Goal: Information Seeking & Learning: Learn about a topic

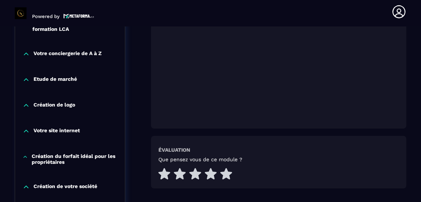
scroll to position [230, 0]
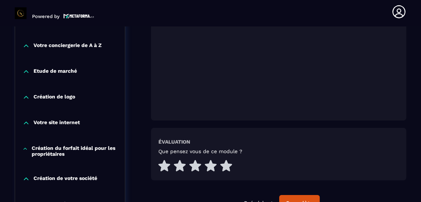
click at [227, 160] on icon at bounding box center [226, 166] width 12 height 12
click at [302, 200] on div "Complète" at bounding box center [299, 203] width 28 height 7
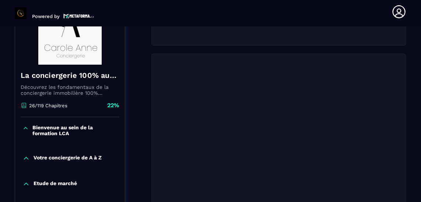
scroll to position [120, 0]
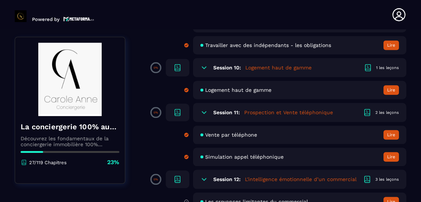
scroll to position [801, 0]
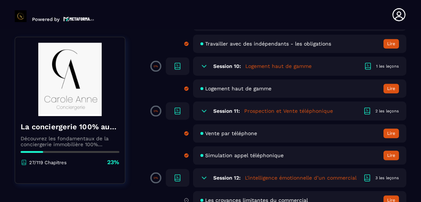
click at [205, 110] on icon at bounding box center [204, 111] width 4 height 2
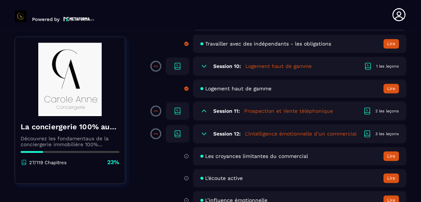
click at [176, 107] on icon at bounding box center [177, 111] width 9 height 9
click at [180, 107] on icon at bounding box center [177, 111] width 9 height 9
click at [370, 107] on icon at bounding box center [366, 111] width 9 height 9
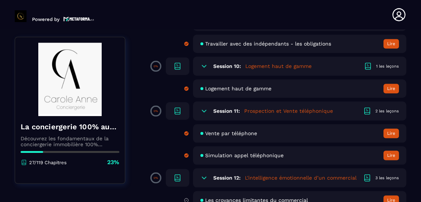
click at [392, 129] on button "Lire" at bounding box center [390, 134] width 15 height 10
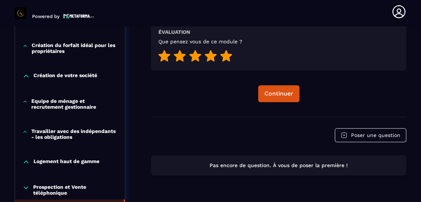
scroll to position [315, 0]
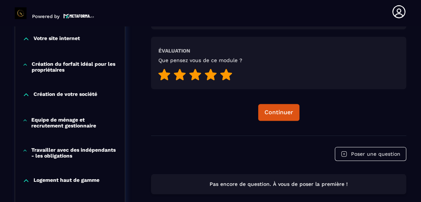
click at [281, 109] on div "Continuer" at bounding box center [278, 112] width 29 height 7
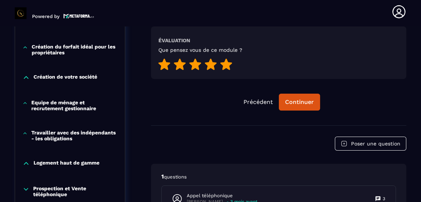
scroll to position [327, 0]
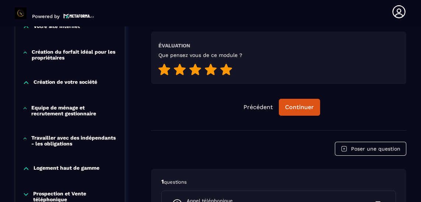
click at [299, 104] on div "Continuer" at bounding box center [299, 107] width 29 height 7
click at [300, 99] on button "Continuer" at bounding box center [299, 107] width 41 height 17
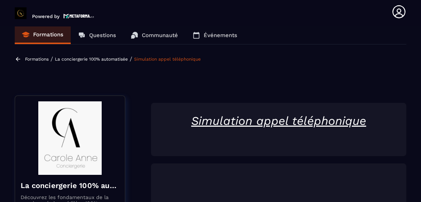
scroll to position [0, 0]
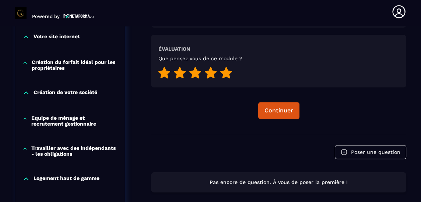
scroll to position [320, 0]
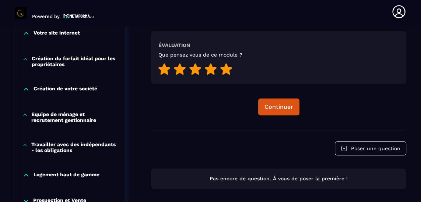
click at [279, 103] on div "Continuer" at bounding box center [278, 106] width 29 height 7
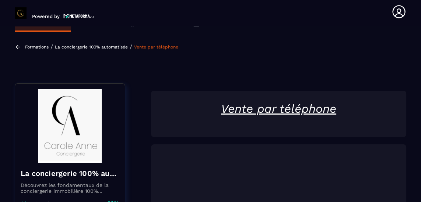
scroll to position [76, 0]
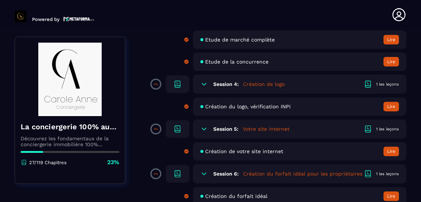
scroll to position [302, 0]
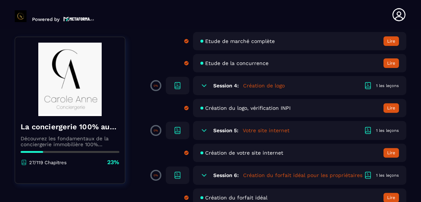
click at [394, 103] on button "Lire" at bounding box center [390, 108] width 15 height 10
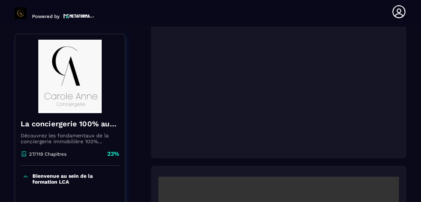
scroll to position [124, 0]
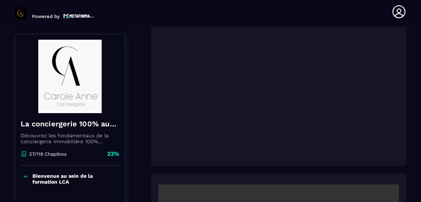
click at [166, 134] on div at bounding box center [278, 76] width 255 height 180
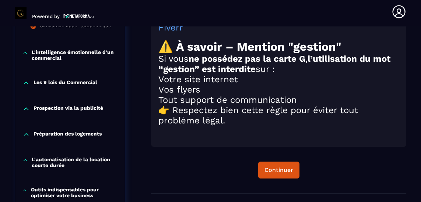
scroll to position [859, 0]
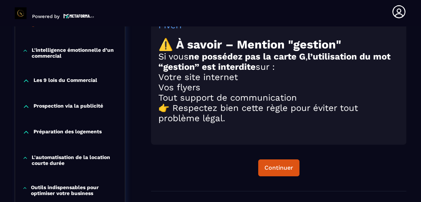
click at [279, 164] on div "Continuer" at bounding box center [278, 167] width 29 height 7
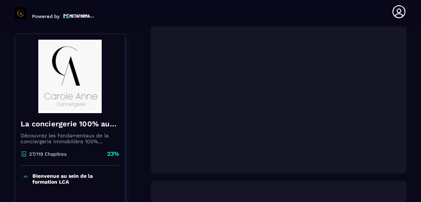
scroll to position [116, 0]
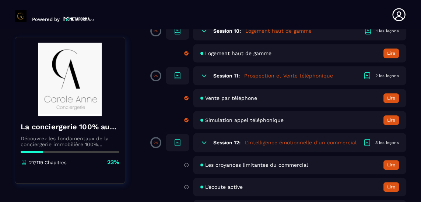
scroll to position [837, 0]
click at [387, 160] on button "Lire" at bounding box center [390, 165] width 15 height 10
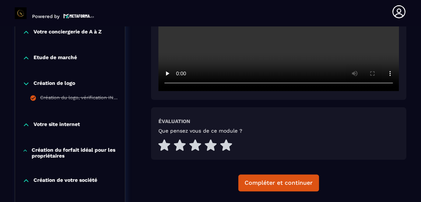
scroll to position [244, 0]
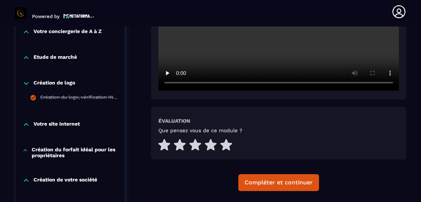
click at [227, 139] on icon at bounding box center [226, 144] width 12 height 11
click at [283, 179] on div "Compléter et continuer" at bounding box center [278, 182] width 68 height 7
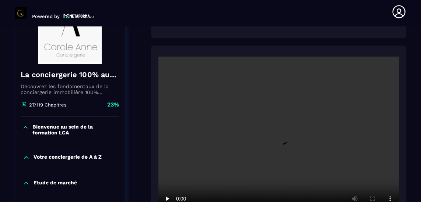
scroll to position [124, 0]
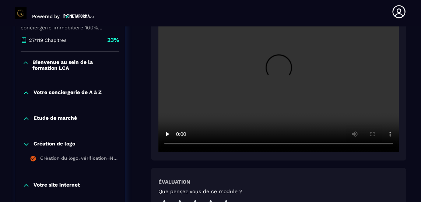
scroll to position [184, 0]
click at [229, 200] on icon at bounding box center [226, 206] width 12 height 12
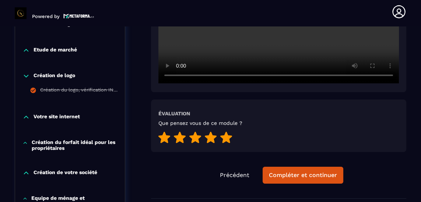
scroll to position [253, 0]
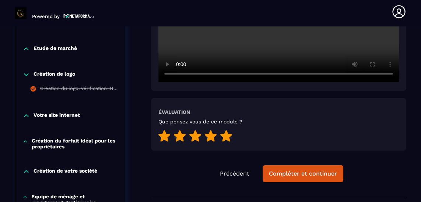
click at [298, 170] on div "Compléter et continuer" at bounding box center [303, 173] width 68 height 7
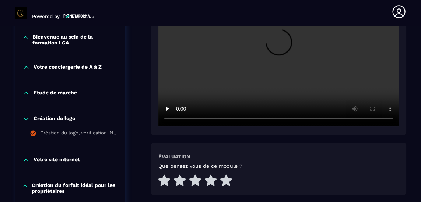
scroll to position [209, 0]
click at [226, 175] on icon at bounding box center [226, 180] width 12 height 11
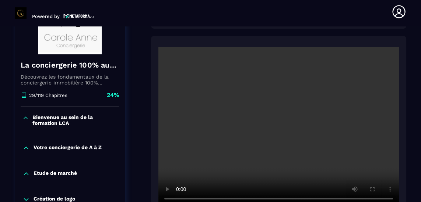
scroll to position [0, 0]
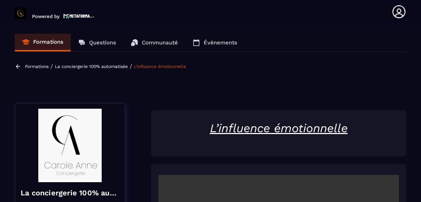
click at [49, 39] on p "Formations" at bounding box center [48, 42] width 30 height 7
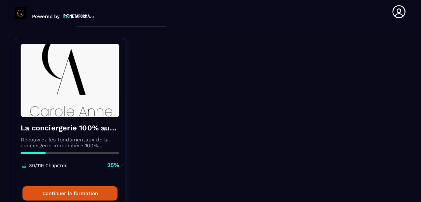
scroll to position [69, 0]
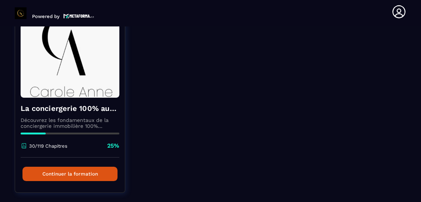
click at [95, 167] on button "Continuer la formation" at bounding box center [69, 174] width 95 height 14
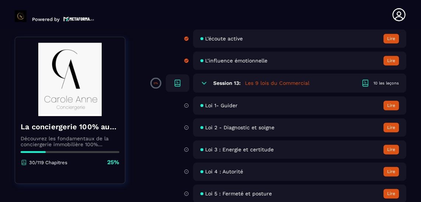
scroll to position [980, 0]
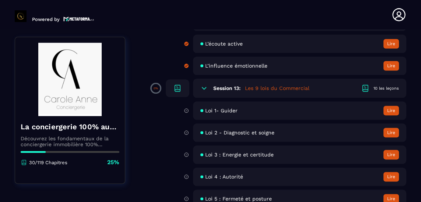
click at [389, 106] on button "Lire" at bounding box center [390, 111] width 15 height 10
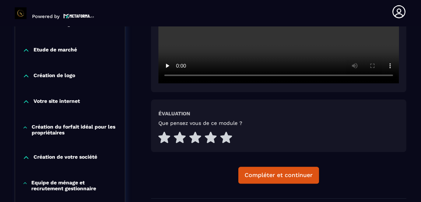
scroll to position [252, 0]
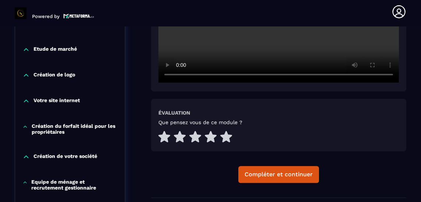
click at [226, 131] on icon at bounding box center [226, 136] width 12 height 11
click at [276, 171] on div "Compléter et continuer" at bounding box center [278, 174] width 68 height 7
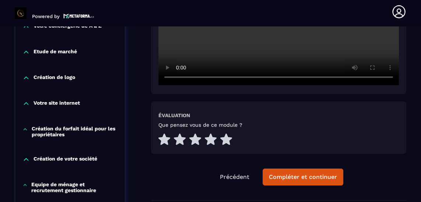
scroll to position [251, 0]
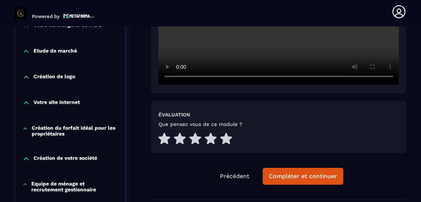
click at [221, 133] on icon at bounding box center [226, 138] width 12 height 11
click at [302, 173] on div "Compléter et continuer" at bounding box center [303, 176] width 68 height 7
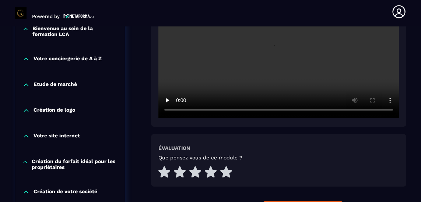
scroll to position [222, 0]
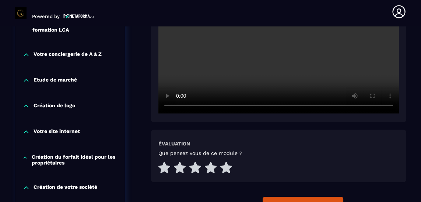
click at [222, 162] on icon at bounding box center [226, 167] width 12 height 11
click at [293, 202] on div "Compléter et continuer" at bounding box center [303, 205] width 68 height 7
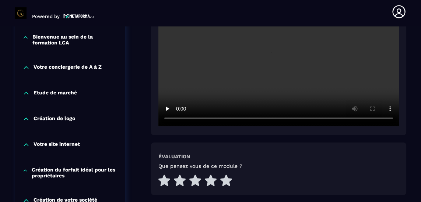
scroll to position [209, 0]
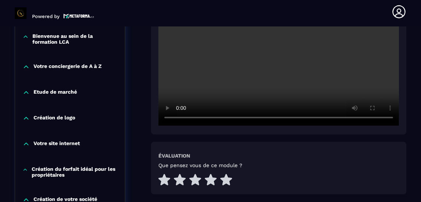
click at [228, 174] on icon at bounding box center [226, 179] width 12 height 11
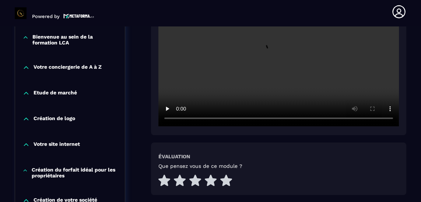
scroll to position [212, 0]
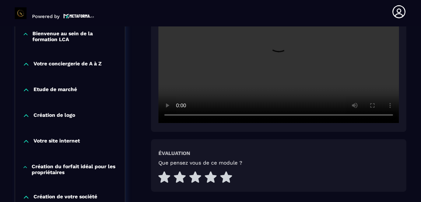
click at [229, 171] on icon at bounding box center [226, 177] width 12 height 12
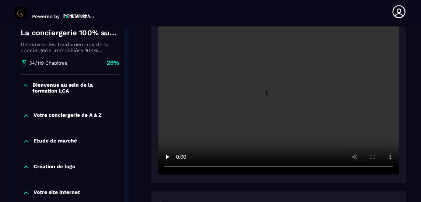
scroll to position [163, 0]
